Goal: Information Seeking & Learning: Learn about a topic

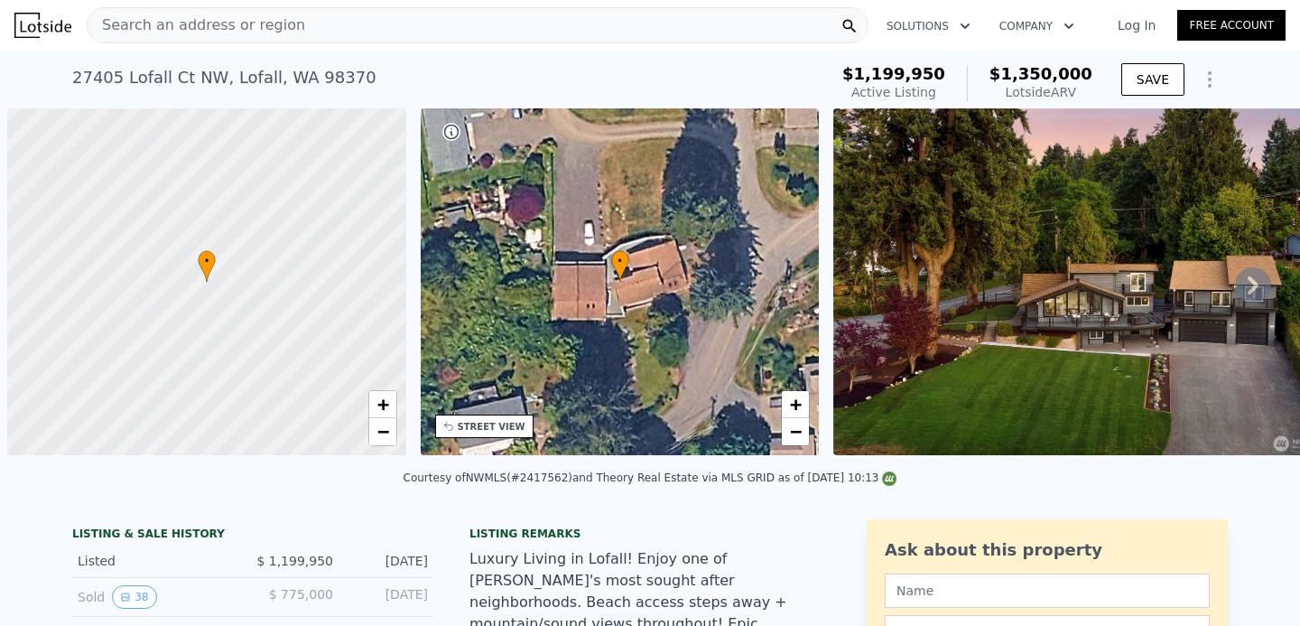
scroll to position [0, 7]
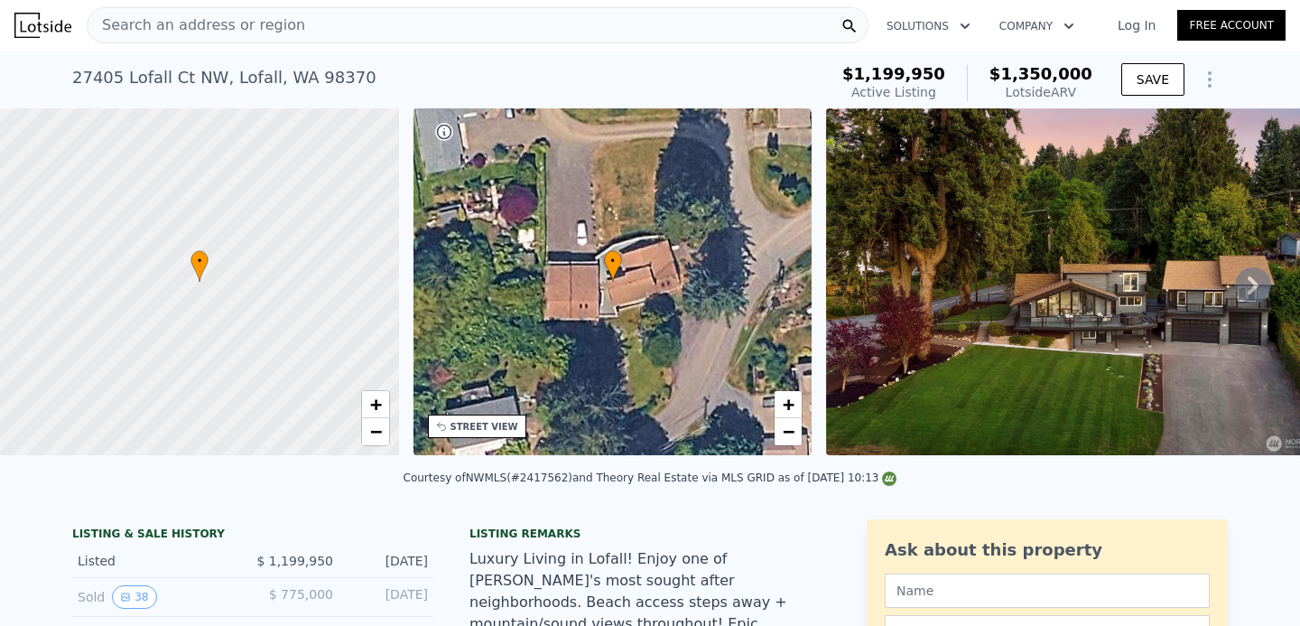
click at [688, 45] on div "Search an address or region Solutions Company Open main menu Log In Free Account" at bounding box center [650, 25] width 1272 height 43
click at [688, 37] on div "Search an address or region" at bounding box center [478, 25] width 782 height 36
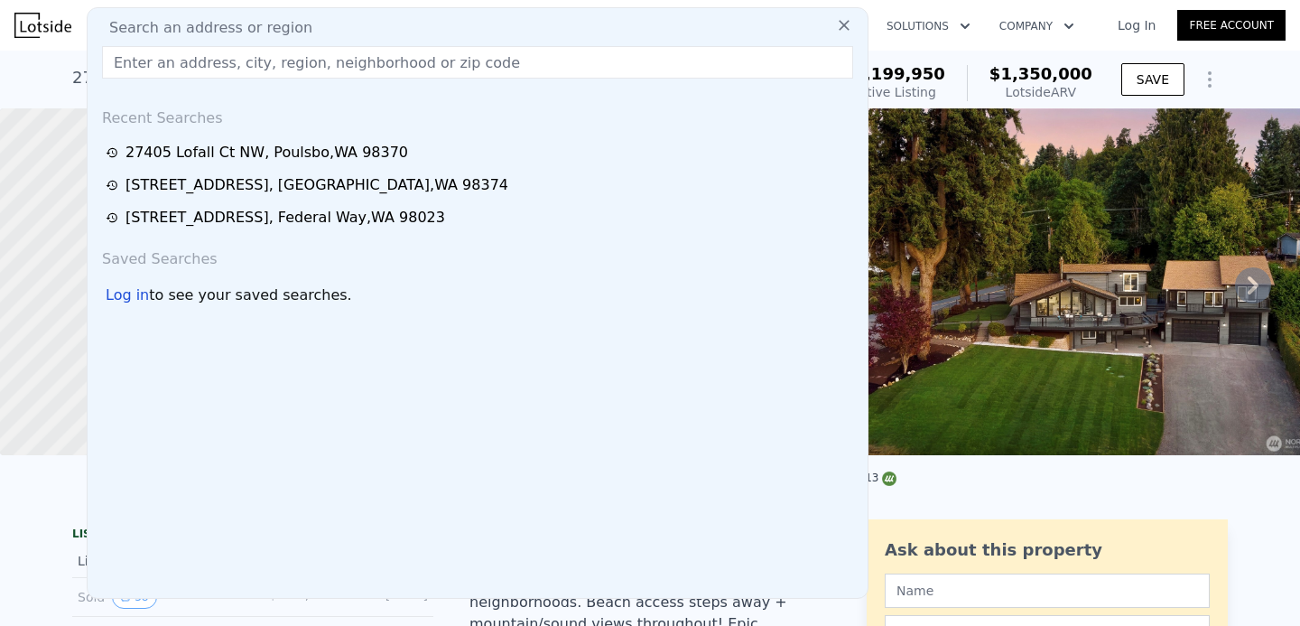
type input "[STREET_ADDRESS]"
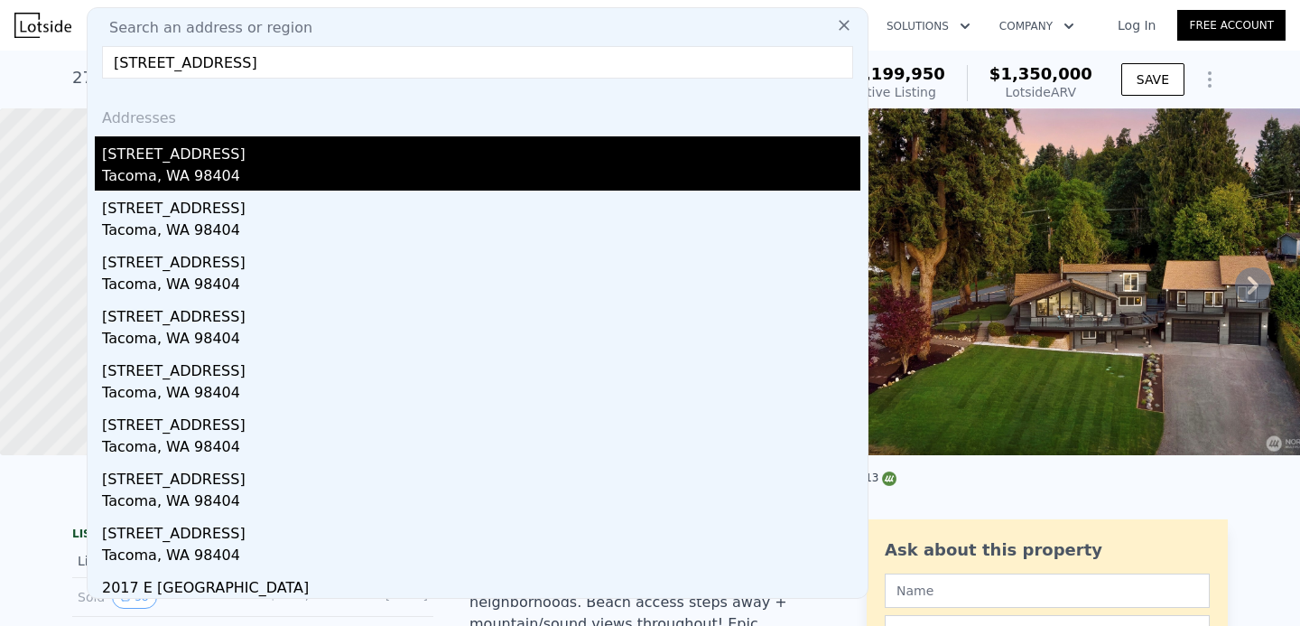
click at [233, 154] on div "[STREET_ADDRESS]" at bounding box center [481, 150] width 759 height 29
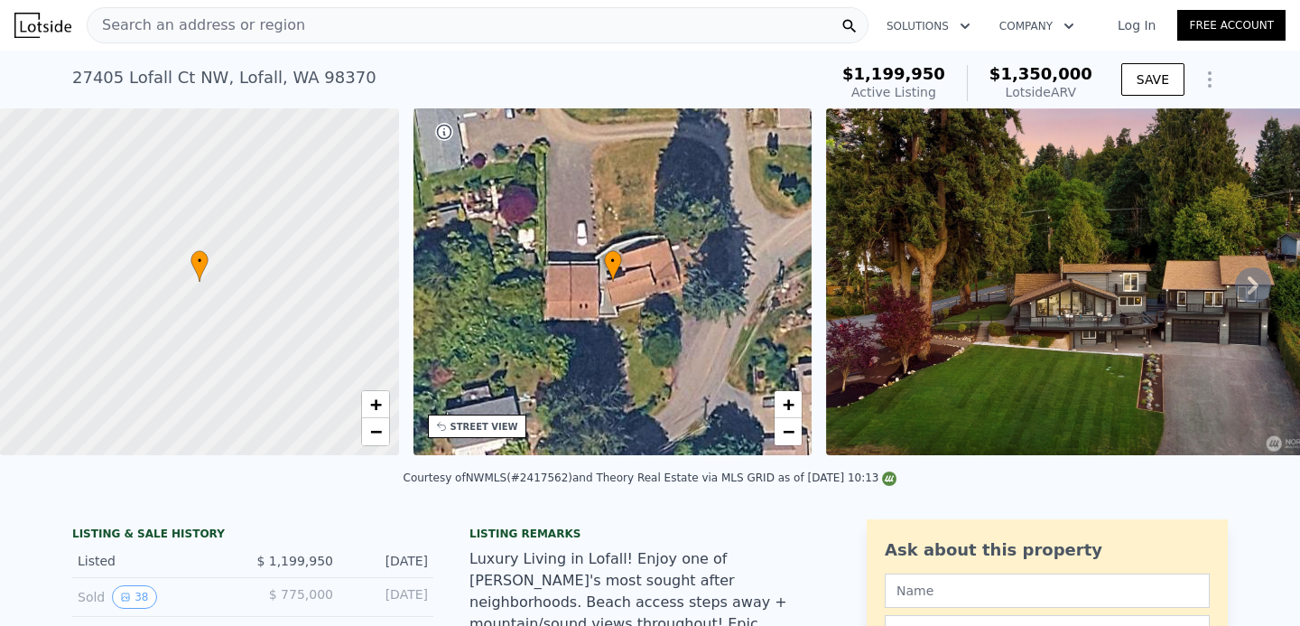
type input "1"
type input "2"
type input "1"
type input "570"
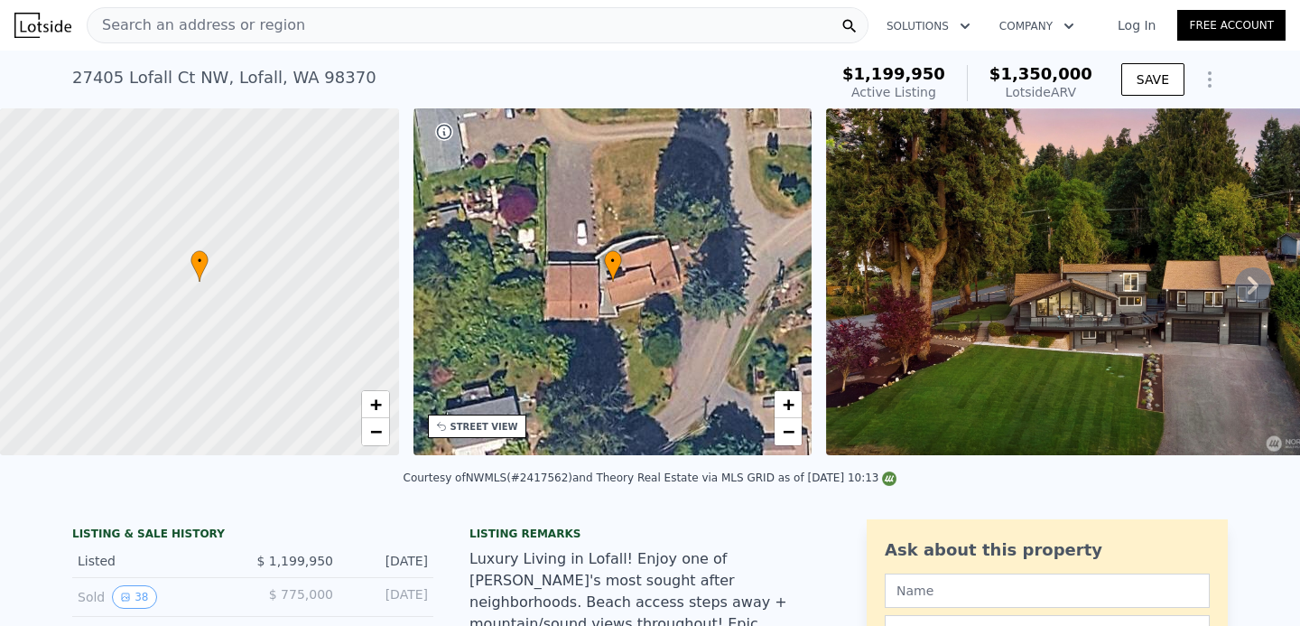
type input "840"
type input "3000"
type input "5000"
type input "$ 314,000"
type input "5"
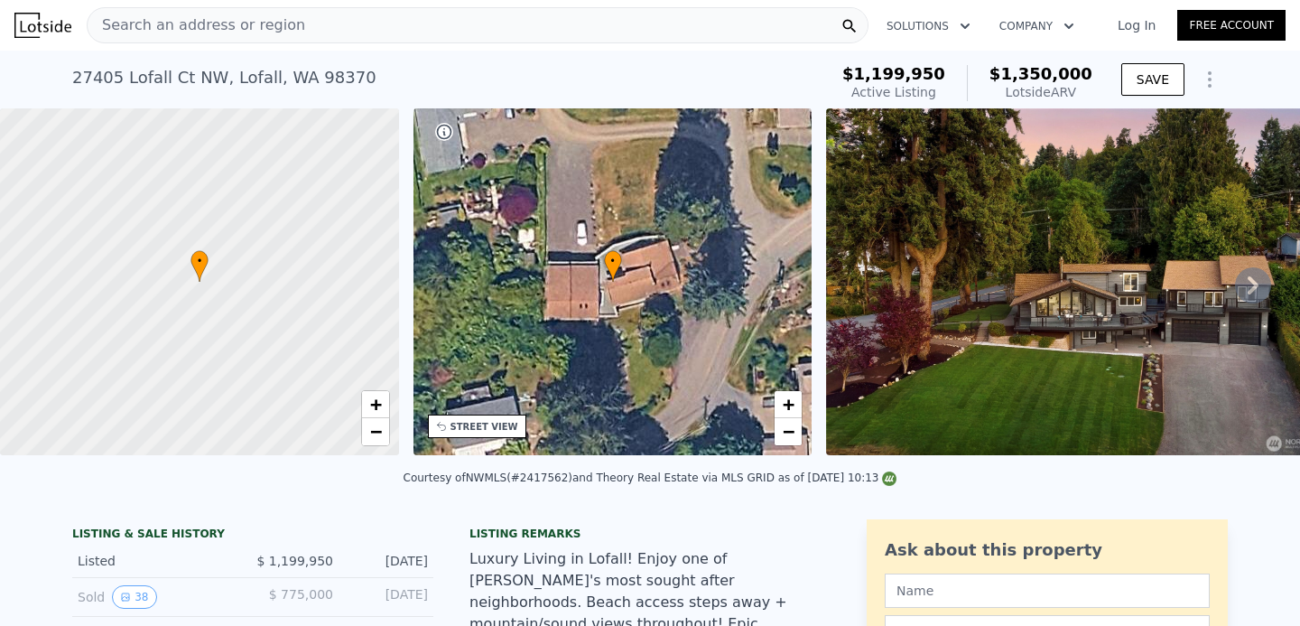
type input "$ 24,210"
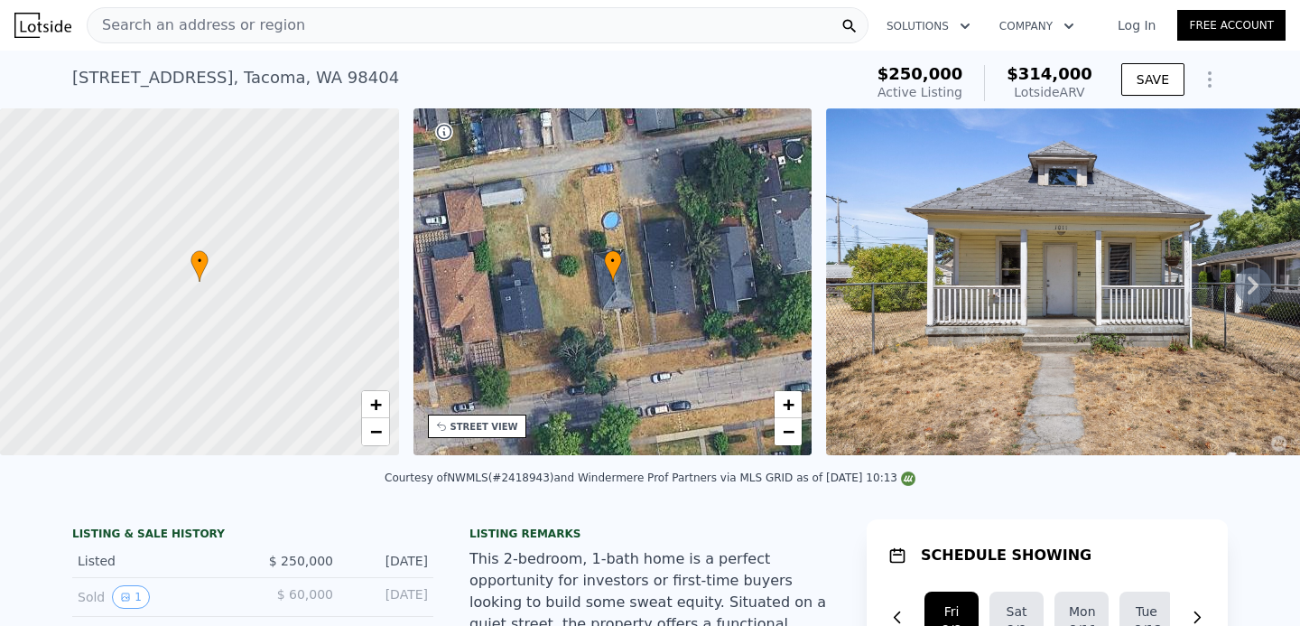
click at [445, 13] on div "Search an address or region" at bounding box center [478, 25] width 782 height 36
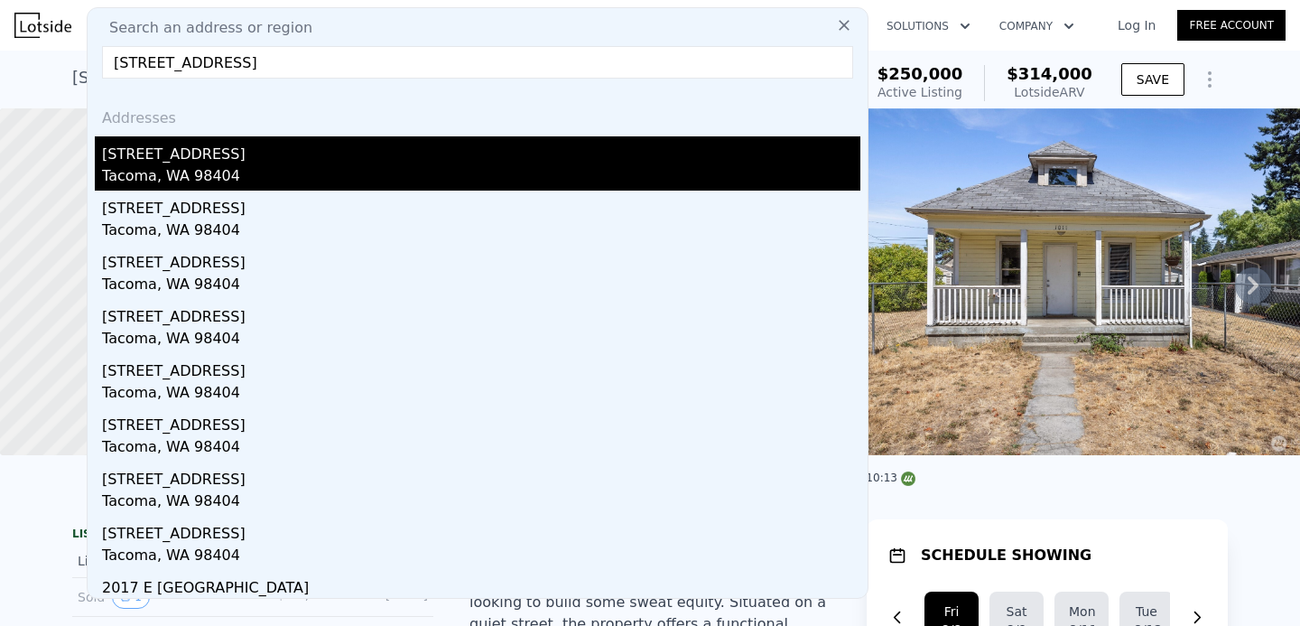
type input "[STREET_ADDRESS]"
click at [232, 154] on div "[STREET_ADDRESS]" at bounding box center [481, 150] width 759 height 29
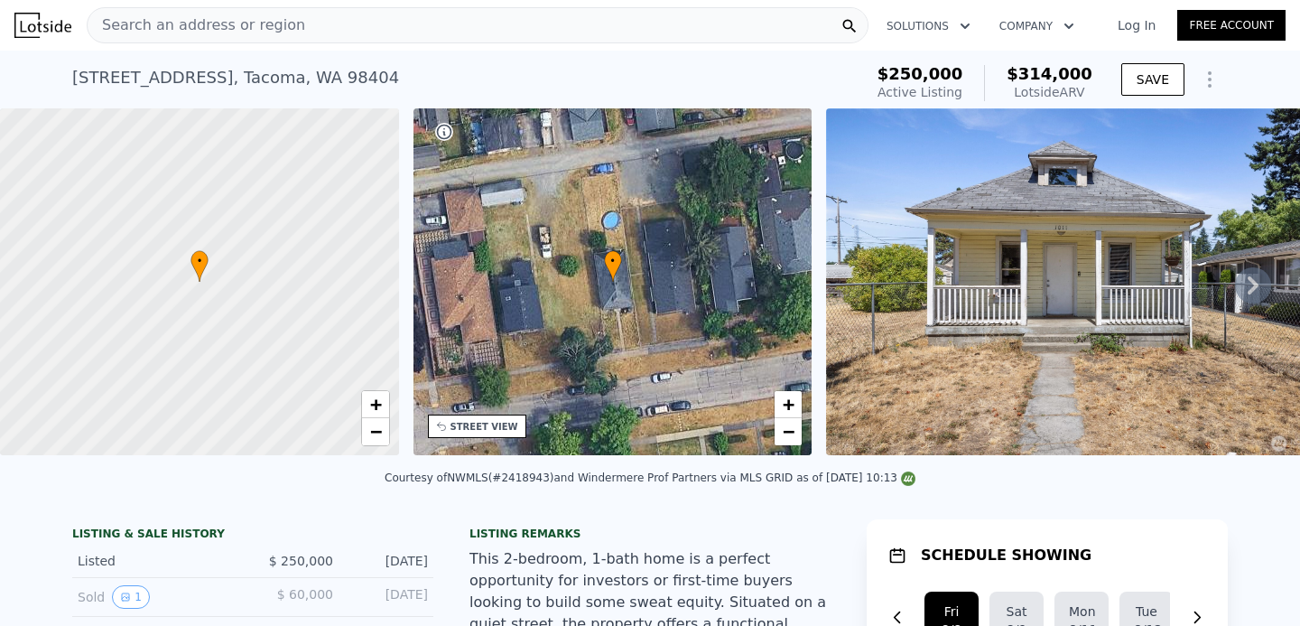
click at [443, 1] on nav "Search an address or region Solutions Company Open main menu Log In Free Account" at bounding box center [650, 25] width 1300 height 51
click at [429, 11] on div "Search an address or region" at bounding box center [478, 25] width 782 height 36
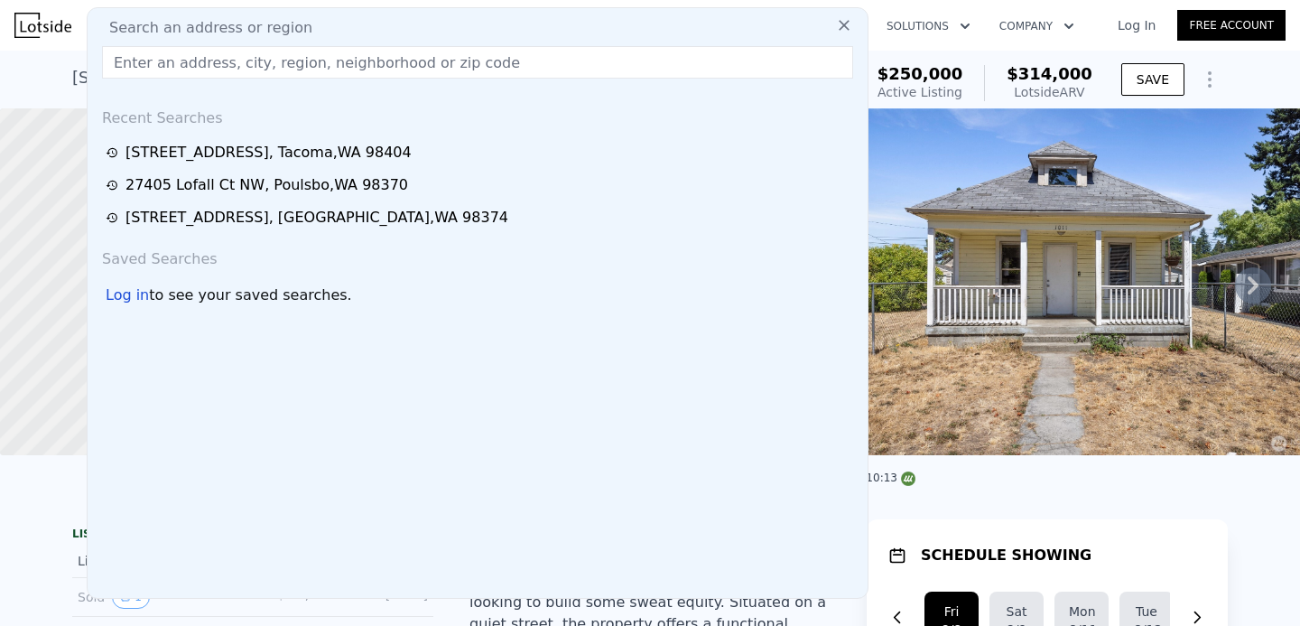
type input "[STREET_ADDRESS]"
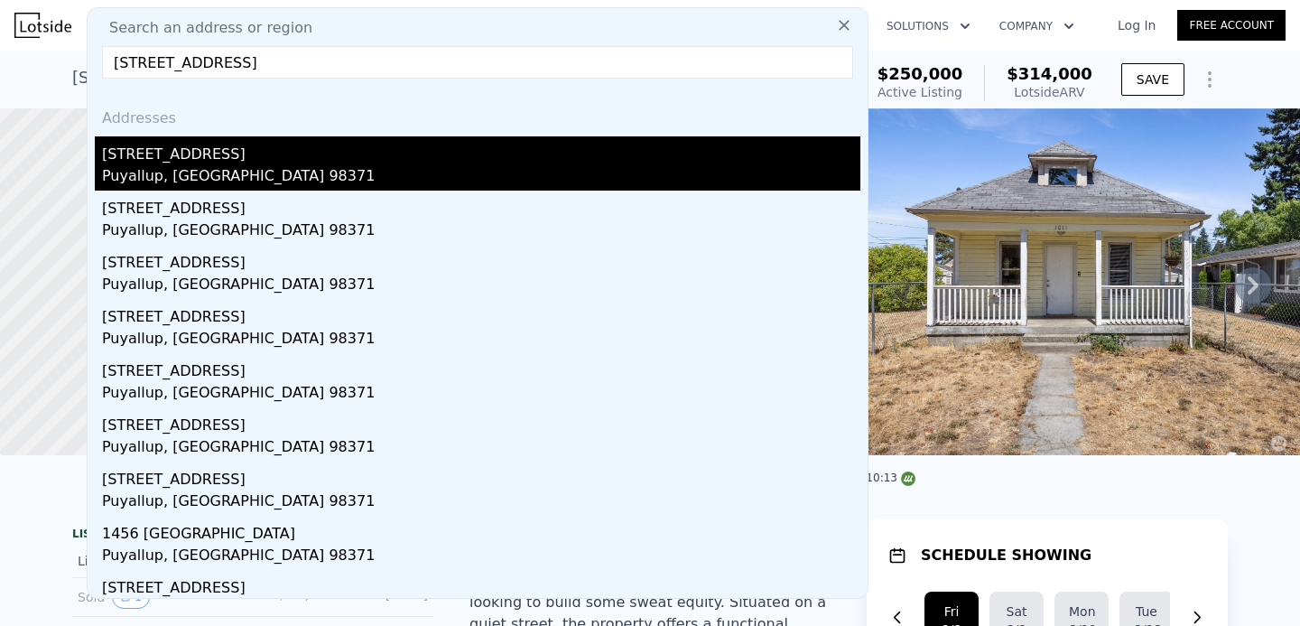
click at [130, 162] on div "[STREET_ADDRESS]" at bounding box center [481, 150] width 759 height 29
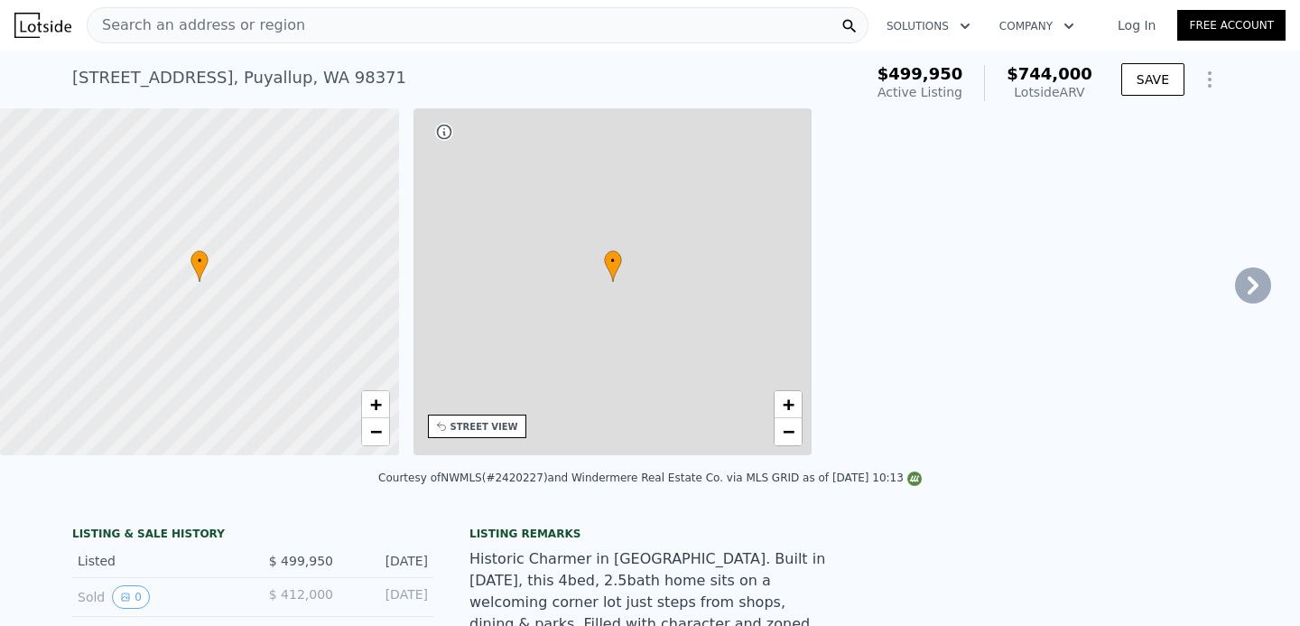
type input "5"
type input "0"
type input "3"
type input "2046"
type input "3506"
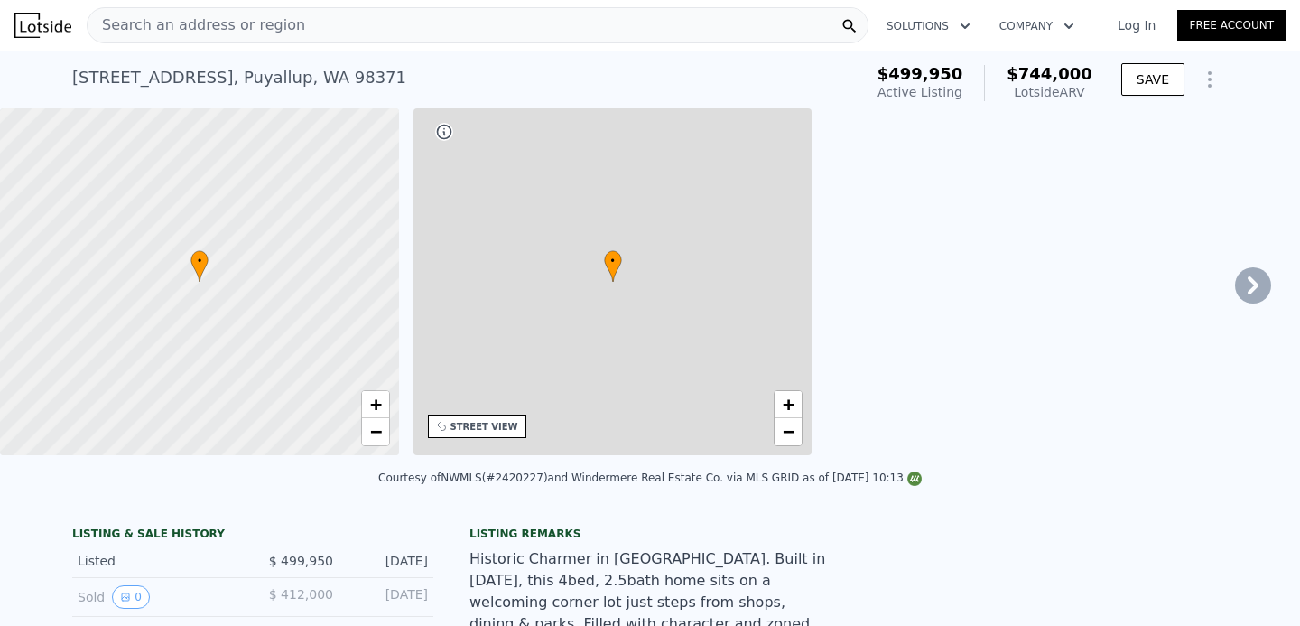
type input "6000"
type input "18779"
type input "$ 744,000"
type input "7"
type input "$ 146,286"
